Goal: Task Accomplishment & Management: Use online tool/utility

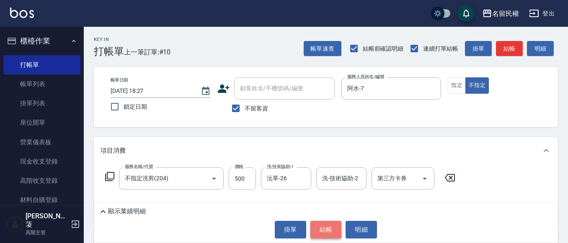
click at [315, 224] on button "結帳" at bounding box center [325, 230] width 31 height 18
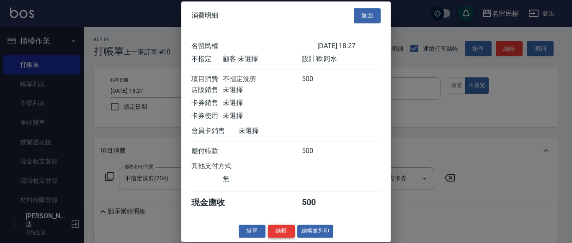
click at [285, 237] on button "結帳" at bounding box center [281, 231] width 27 height 13
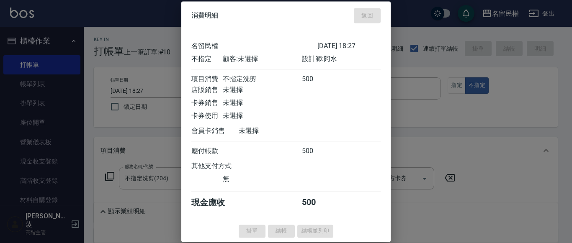
type input "[DATE] 18:59"
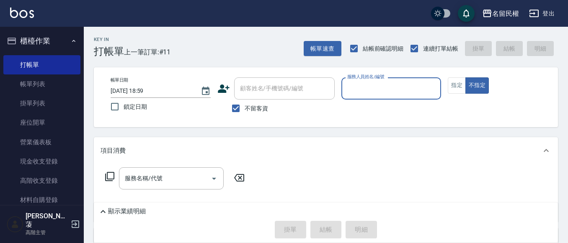
click at [370, 96] on div "服務人員姓名/編號 服務人員姓名/編號" at bounding box center [391, 92] width 100 height 31
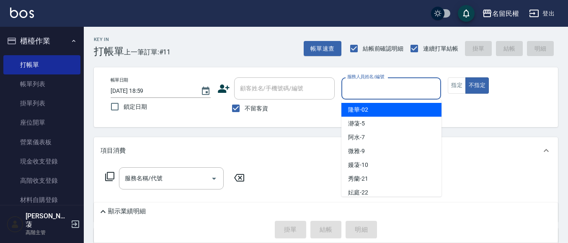
click at [378, 90] on input "服務人員姓名/編號" at bounding box center [391, 88] width 92 height 15
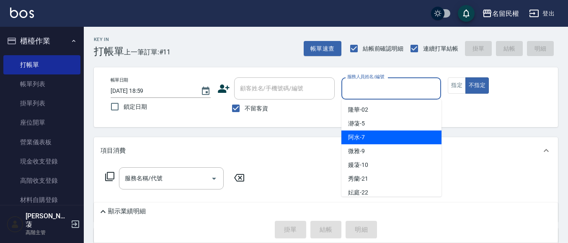
click at [360, 134] on span "阿水 -7" at bounding box center [356, 137] width 17 height 9
type input "阿水-7"
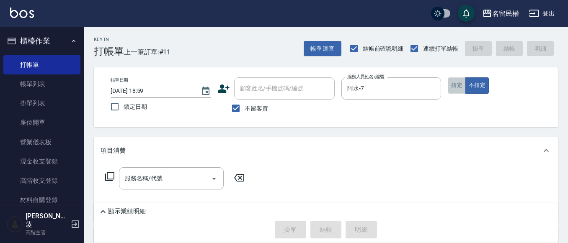
click at [450, 85] on button "指定" at bounding box center [456, 85] width 18 height 16
click at [190, 180] on input "服務名稱/代號" at bounding box center [165, 178] width 85 height 15
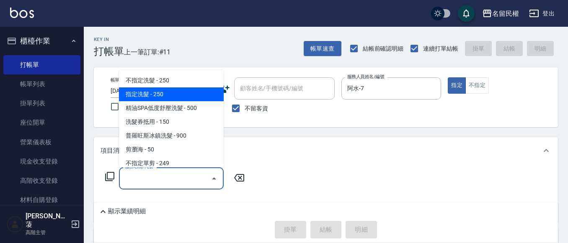
click at [158, 98] on span "指定洗髮 - 250" at bounding box center [171, 94] width 105 height 14
type input "指定洗髮(102)"
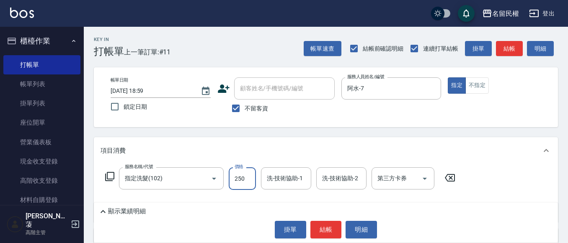
click at [239, 185] on input "250" at bounding box center [242, 178] width 27 height 23
type input "300"
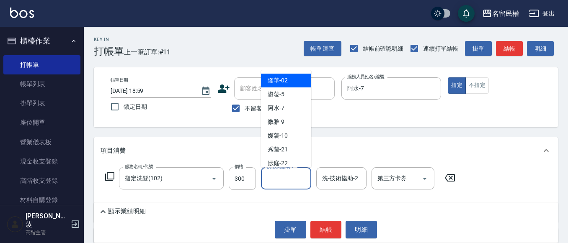
click at [279, 181] on input "洗-技術協助-1" at bounding box center [286, 178] width 43 height 15
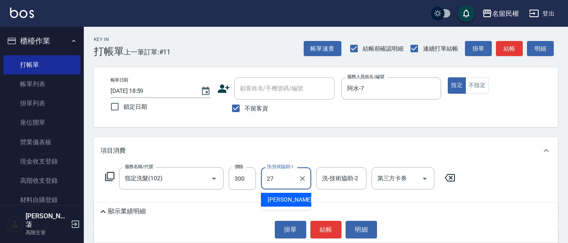
type input "[PERSON_NAME]-27"
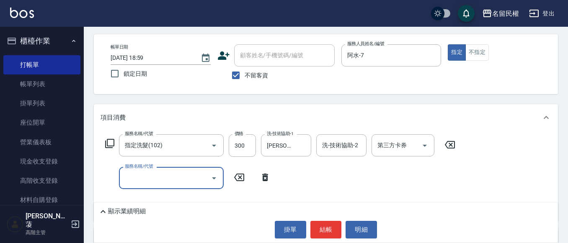
scroll to position [126, 0]
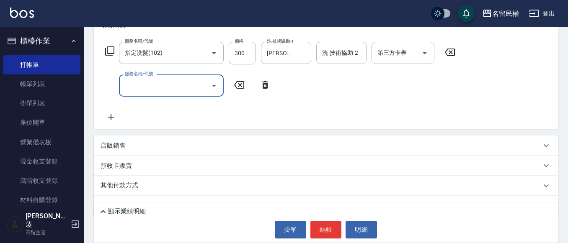
click at [262, 84] on icon at bounding box center [264, 85] width 21 height 10
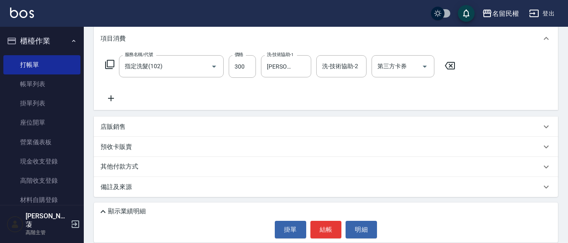
scroll to position [112, 0]
click at [116, 98] on icon at bounding box center [110, 98] width 21 height 10
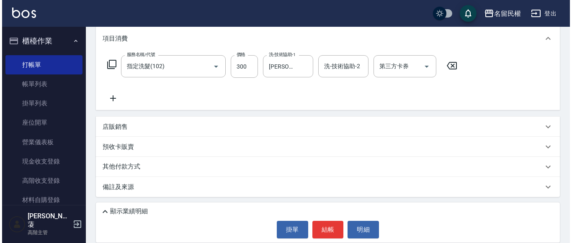
scroll to position [126, 0]
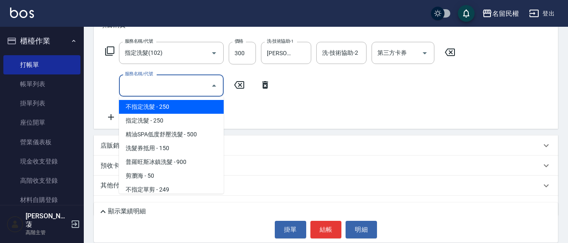
click at [147, 88] on input "服務名稱/代號" at bounding box center [165, 85] width 85 height 15
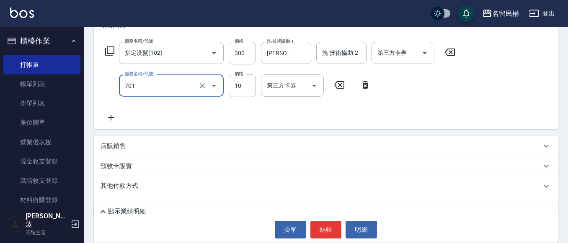
type input "[PERSON_NAME](701)"
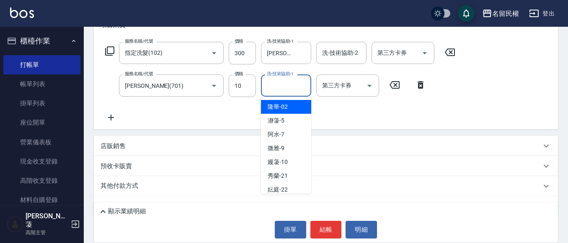
click at [289, 83] on input "洗-技術協助-1" at bounding box center [286, 85] width 43 height 15
type input "[PERSON_NAME]-27"
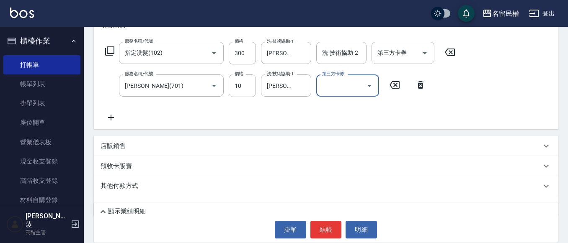
click at [293, 114] on div "服務名稱/代號 指定洗髮(102) 服務名稱/代號 價格 300 價格 洗-技術協助-1 [PERSON_NAME]-27 洗-技術協助-1 洗-技術協助-2…" at bounding box center [280, 82] width 360 height 81
click at [331, 229] on button "結帳" at bounding box center [325, 230] width 31 height 18
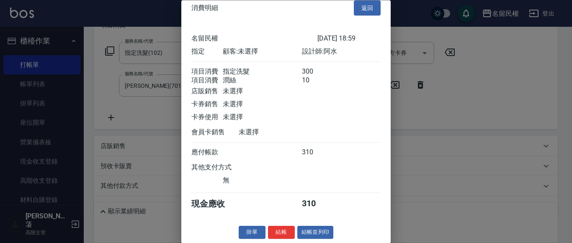
scroll to position [21, 0]
click at [281, 233] on button "結帳" at bounding box center [281, 232] width 27 height 13
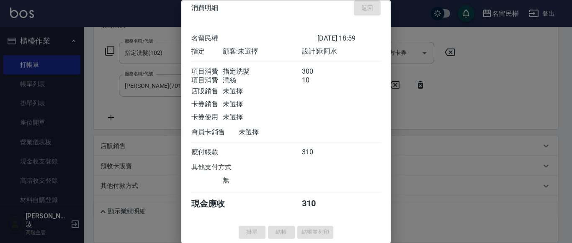
type input "[DATE] 19:13"
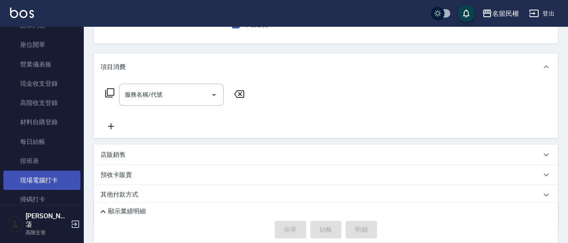
scroll to position [84, 0]
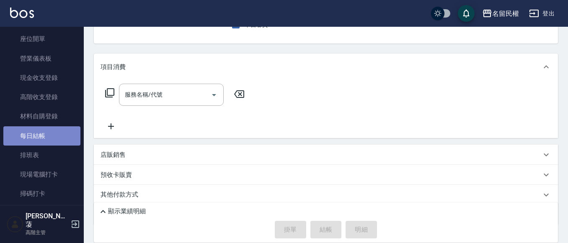
click at [44, 137] on link "每日結帳" at bounding box center [41, 135] width 77 height 19
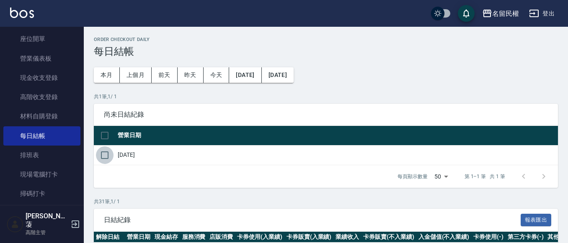
click at [113, 160] on input "checkbox" at bounding box center [105, 155] width 18 height 18
checkbox input "true"
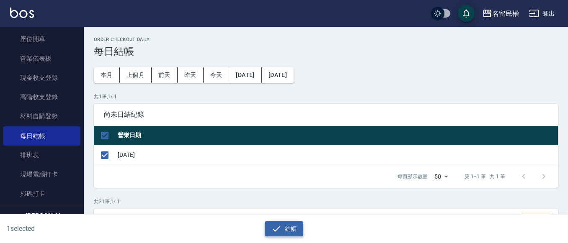
click at [278, 230] on icon "button" at bounding box center [276, 229] width 10 height 10
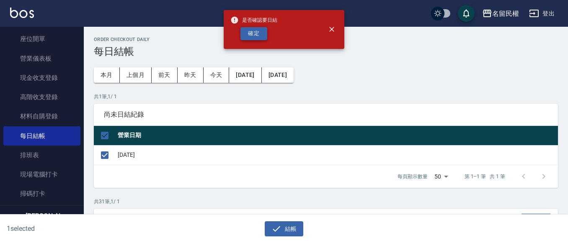
click at [257, 38] on button "確定" at bounding box center [253, 33] width 27 height 13
checkbox input "false"
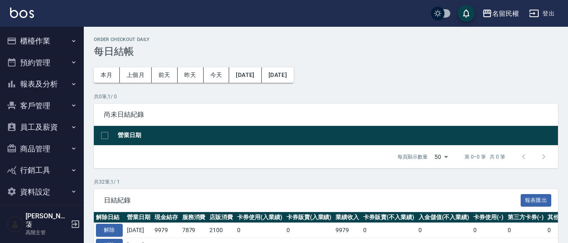
click at [69, 81] on button "報表及分析" at bounding box center [41, 84] width 77 height 22
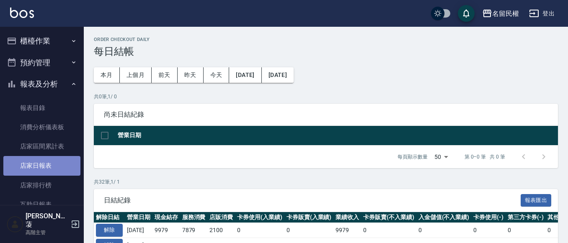
click at [51, 163] on link "店家日報表" at bounding box center [41, 165] width 77 height 19
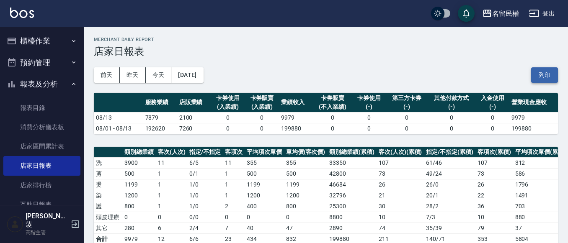
click at [540, 71] on button "列印" at bounding box center [544, 74] width 27 height 15
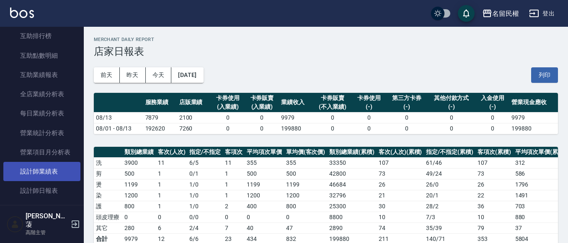
scroll to position [209, 0]
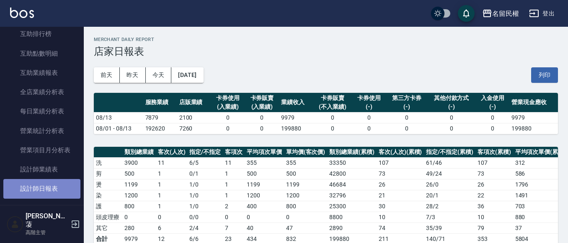
click at [55, 185] on link "設計師日報表" at bounding box center [41, 188] width 77 height 19
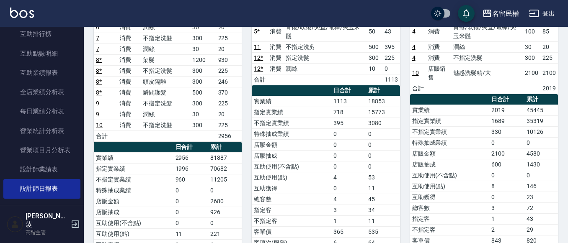
scroll to position [42, 0]
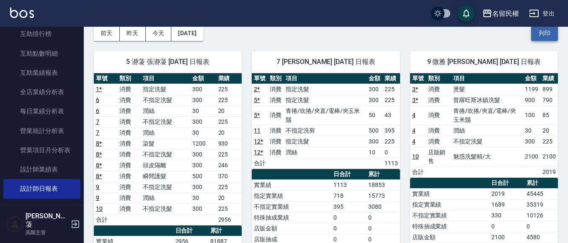
click at [553, 37] on button "列印" at bounding box center [544, 33] width 27 height 15
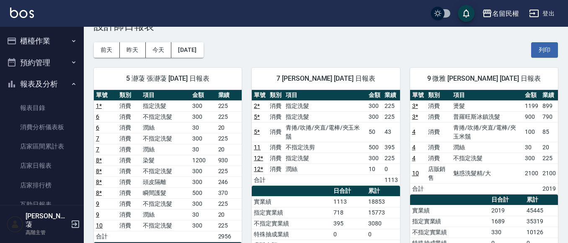
scroll to position [0, 0]
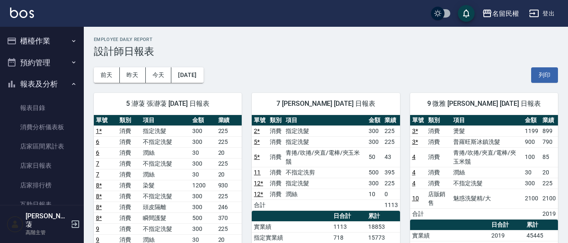
click at [47, 40] on button "櫃檯作業" at bounding box center [41, 41] width 77 height 22
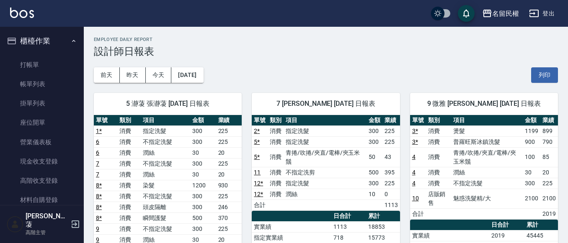
click at [55, 49] on button "櫃檯作業" at bounding box center [41, 41] width 77 height 22
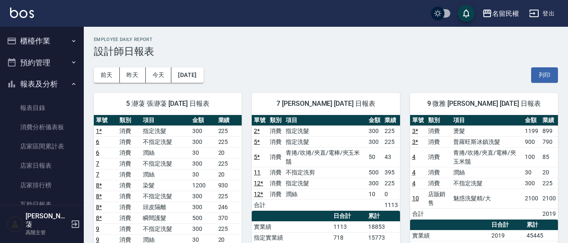
click at [53, 62] on button "預約管理" at bounding box center [41, 63] width 77 height 22
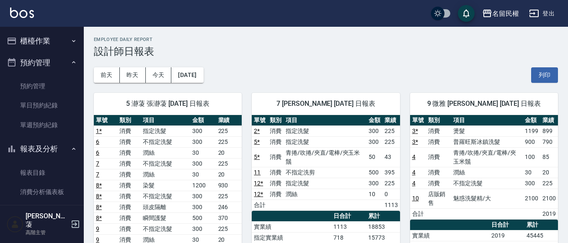
click at [52, 43] on button "櫃檯作業" at bounding box center [41, 41] width 77 height 22
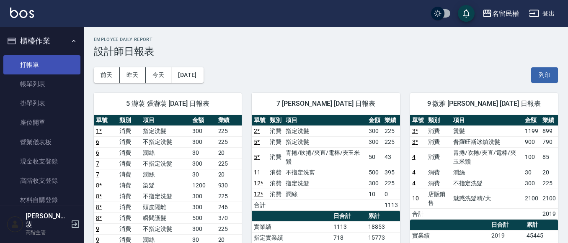
click at [53, 64] on link "打帳單" at bounding box center [41, 64] width 77 height 19
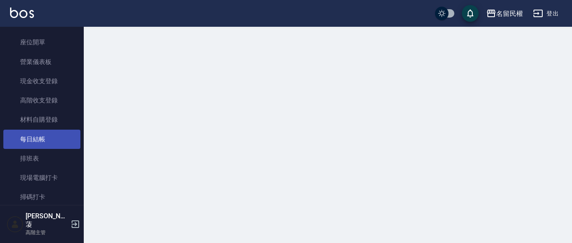
scroll to position [126, 0]
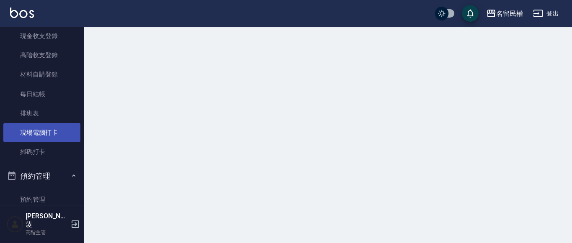
click at [57, 127] on link "現場電腦打卡" at bounding box center [41, 132] width 77 height 19
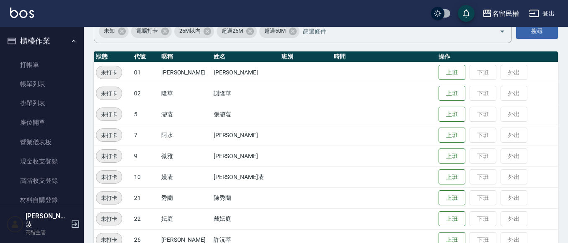
scroll to position [70, 0]
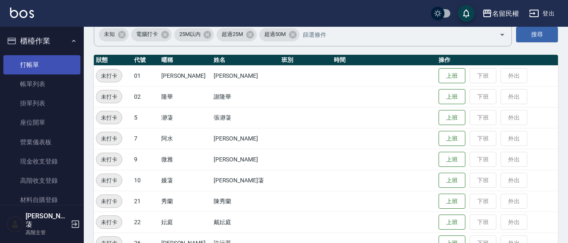
click at [36, 60] on link "打帳單" at bounding box center [41, 64] width 77 height 19
